Goal: Information Seeking & Learning: Learn about a topic

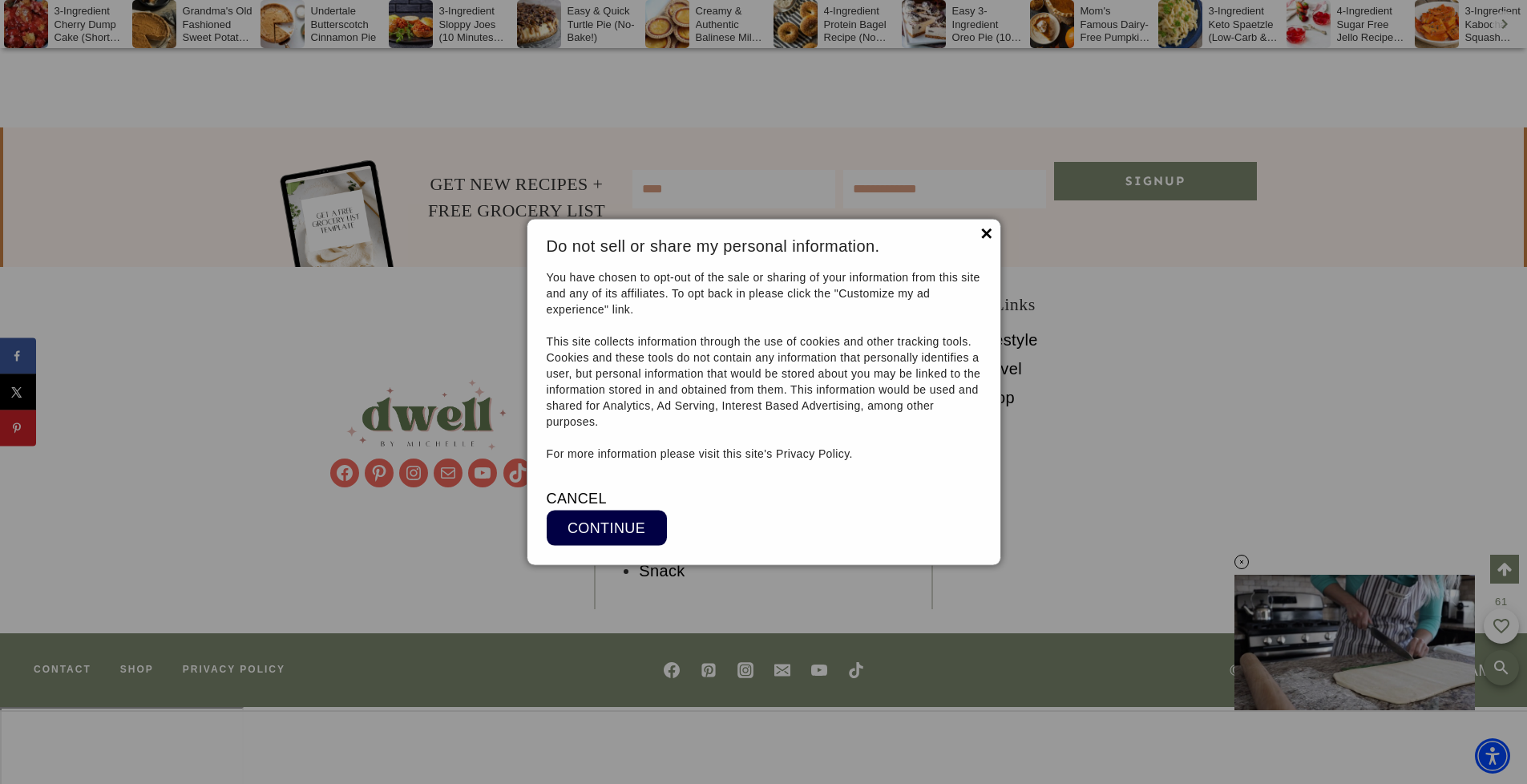
scroll to position [16173, 0]
